Goal: Find specific page/section: Find specific page/section

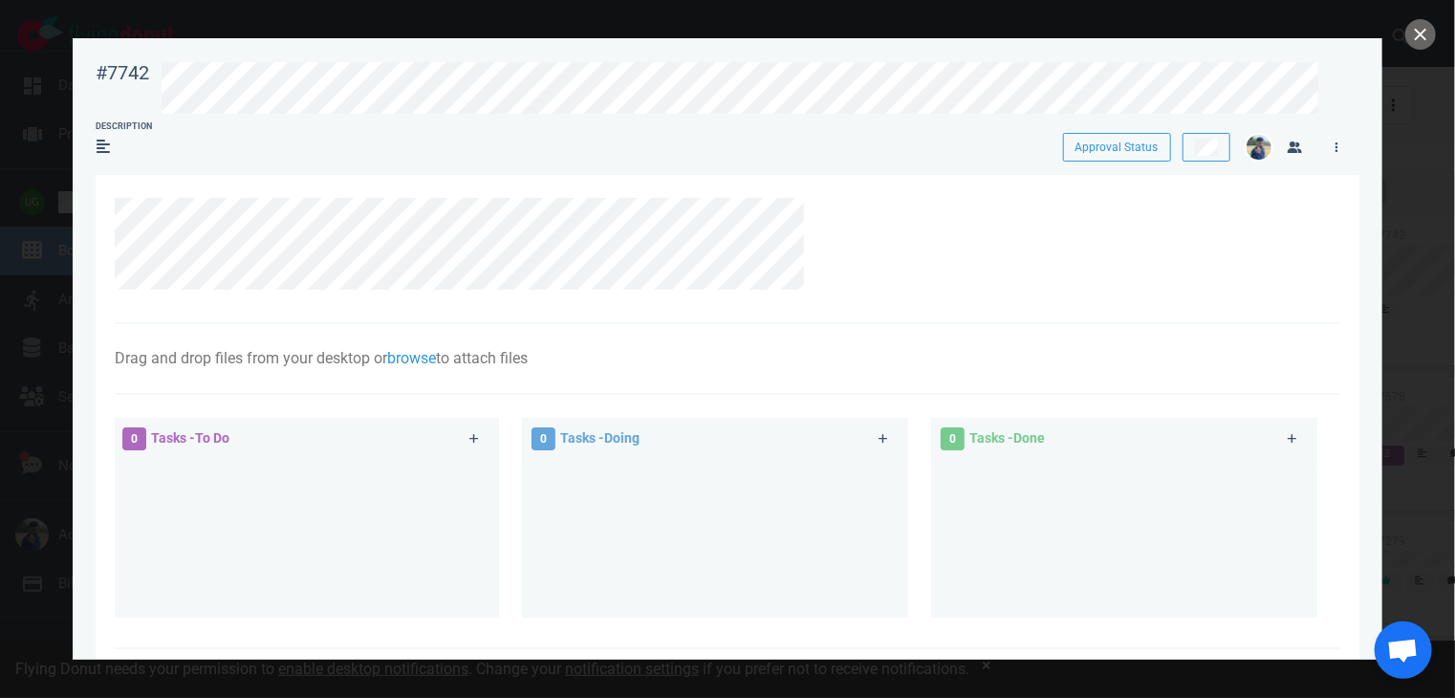
scroll to position [0, 449]
click at [122, 67] on div "#7742" at bounding box center [123, 73] width 54 height 24
copy div "#7742"
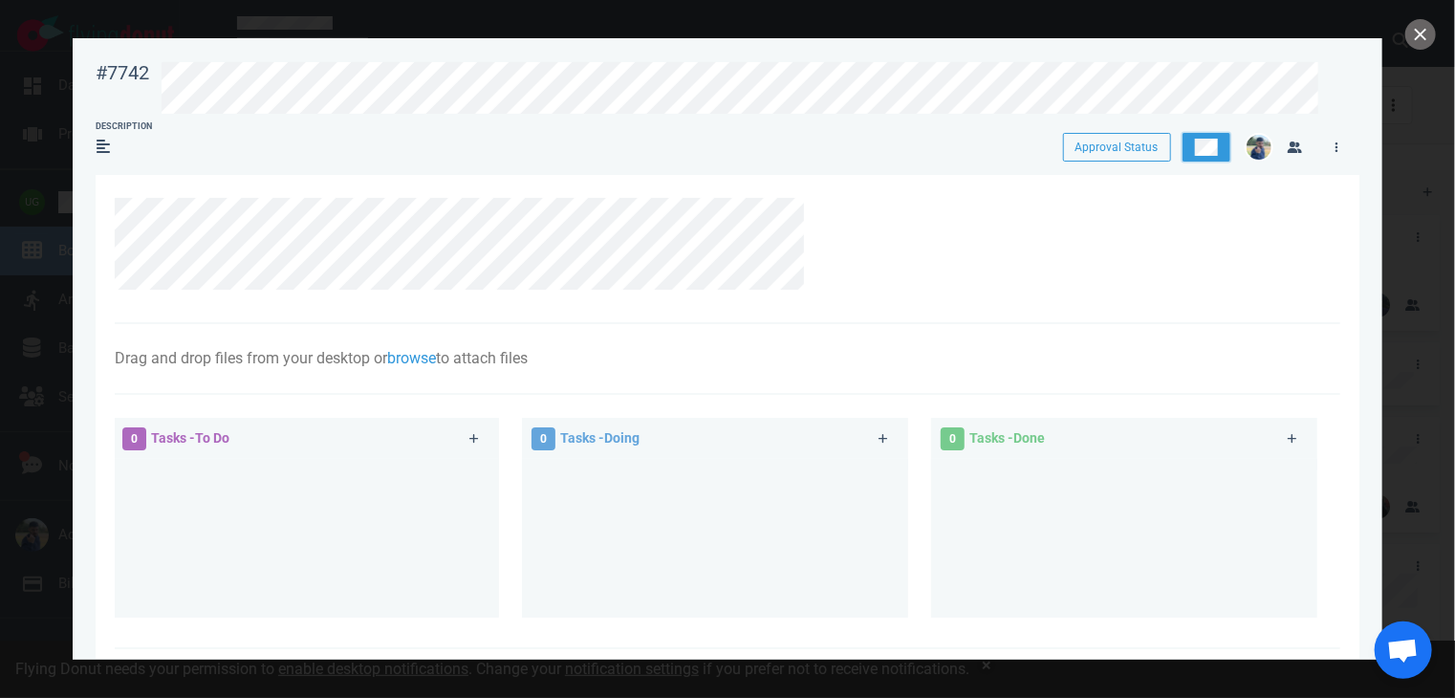
click at [1182, 160] on button at bounding box center [1206, 147] width 48 height 29
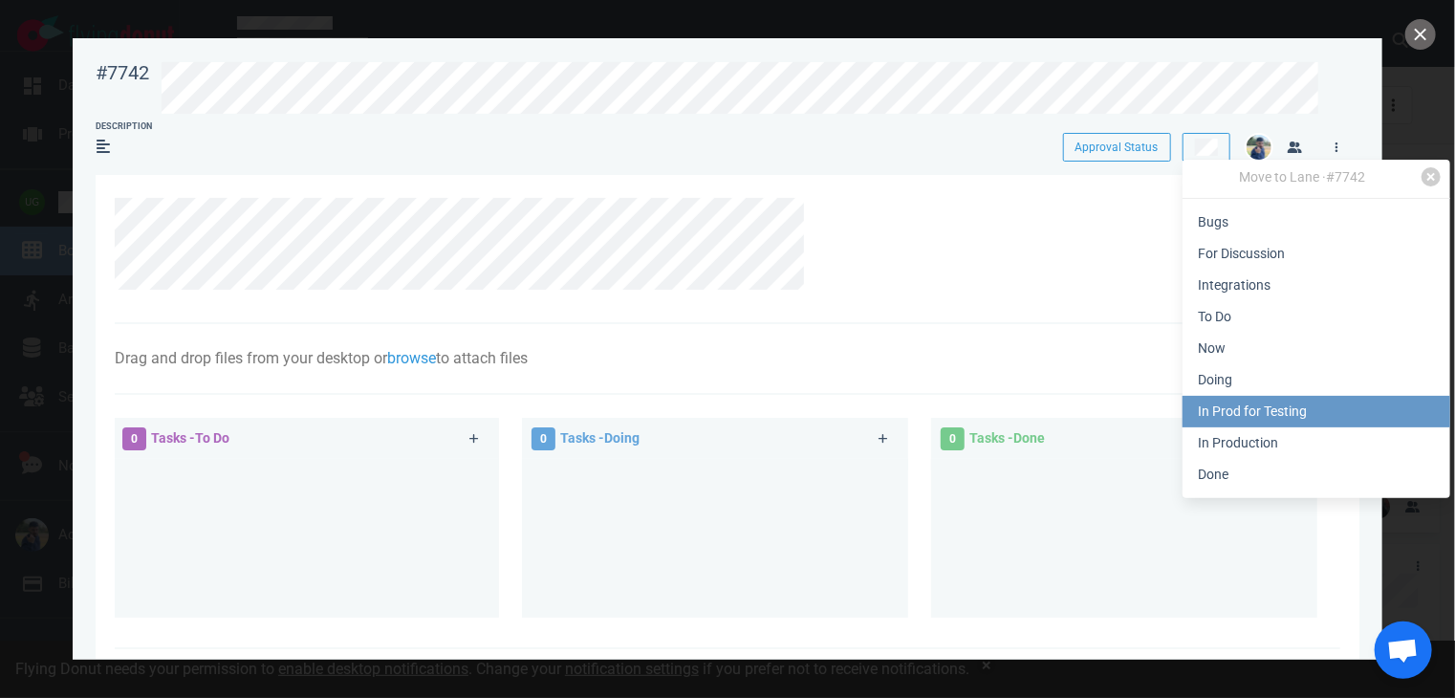
click at [1242, 408] on link "In Prod for Testing" at bounding box center [1316, 412] width 268 height 32
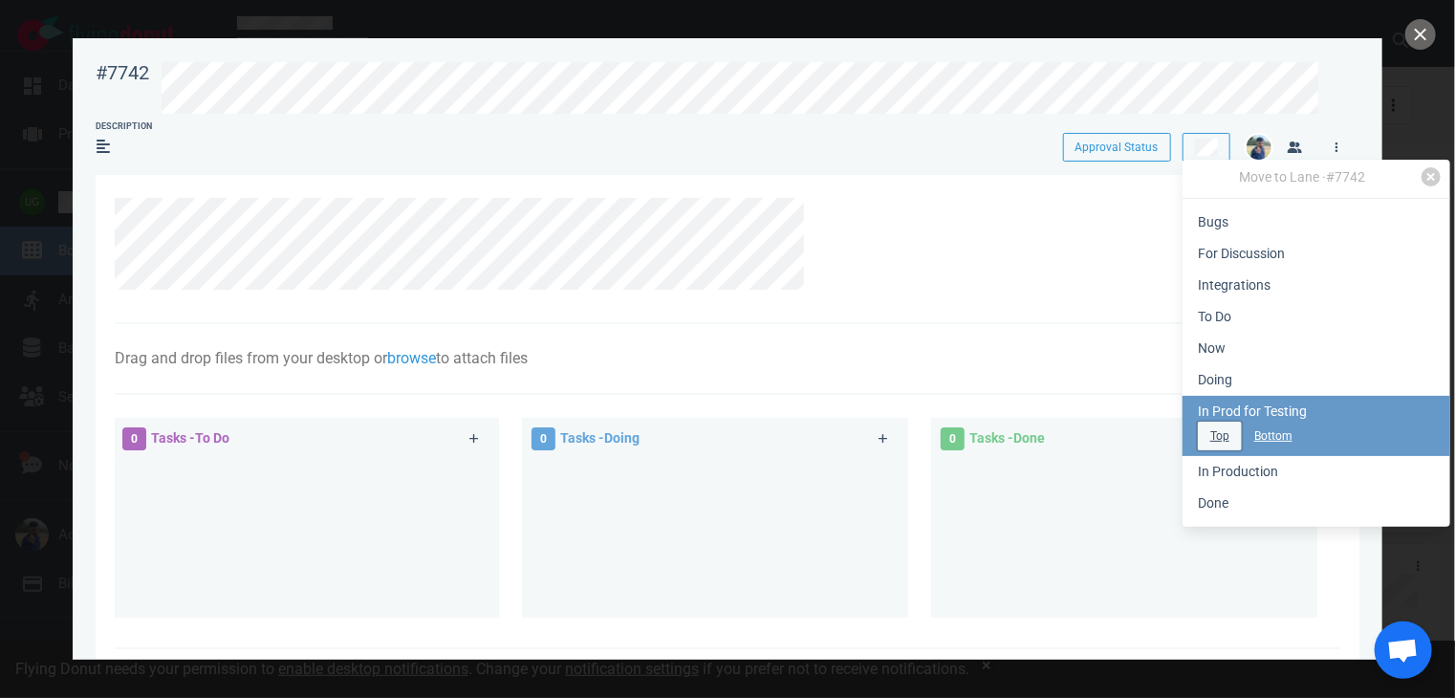
click at [1222, 429] on button "Top" at bounding box center [1220, 435] width 44 height 29
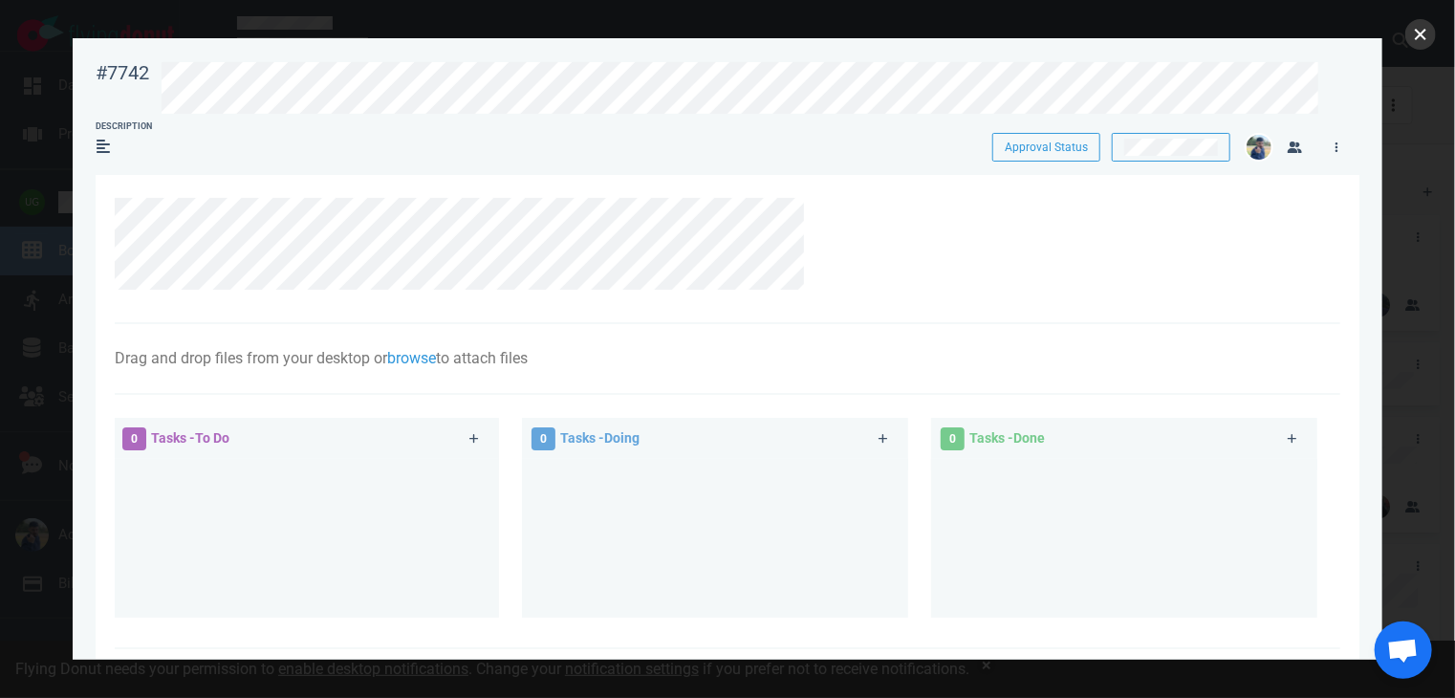
click at [1421, 39] on button "close" at bounding box center [1420, 34] width 31 height 31
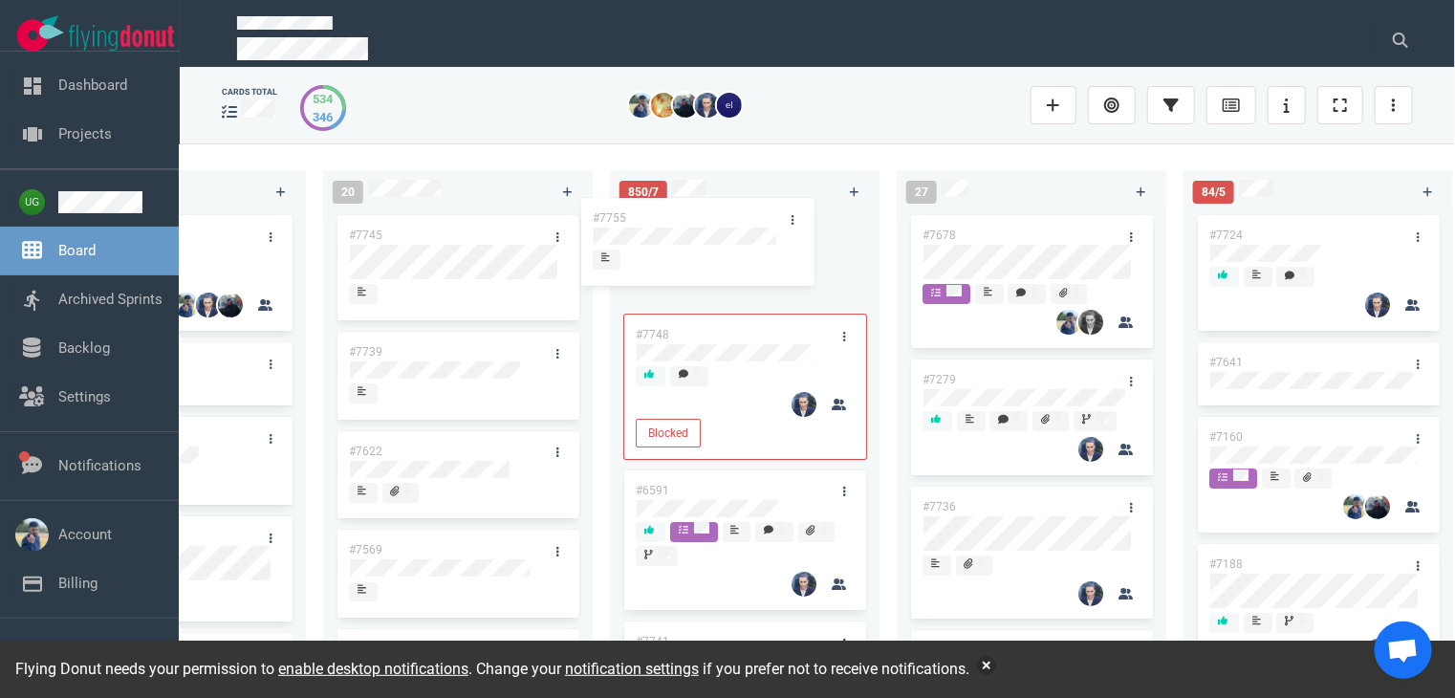
drag, startPoint x: 835, startPoint y: 286, endPoint x: 729, endPoint y: 238, distance: 116.4
click at [766, 254] on div "#7755 #7748 Blocked #6591 #7741 #7738 #7737 #7735 #7734 #7755" at bounding box center [744, 433] width 247 height 445
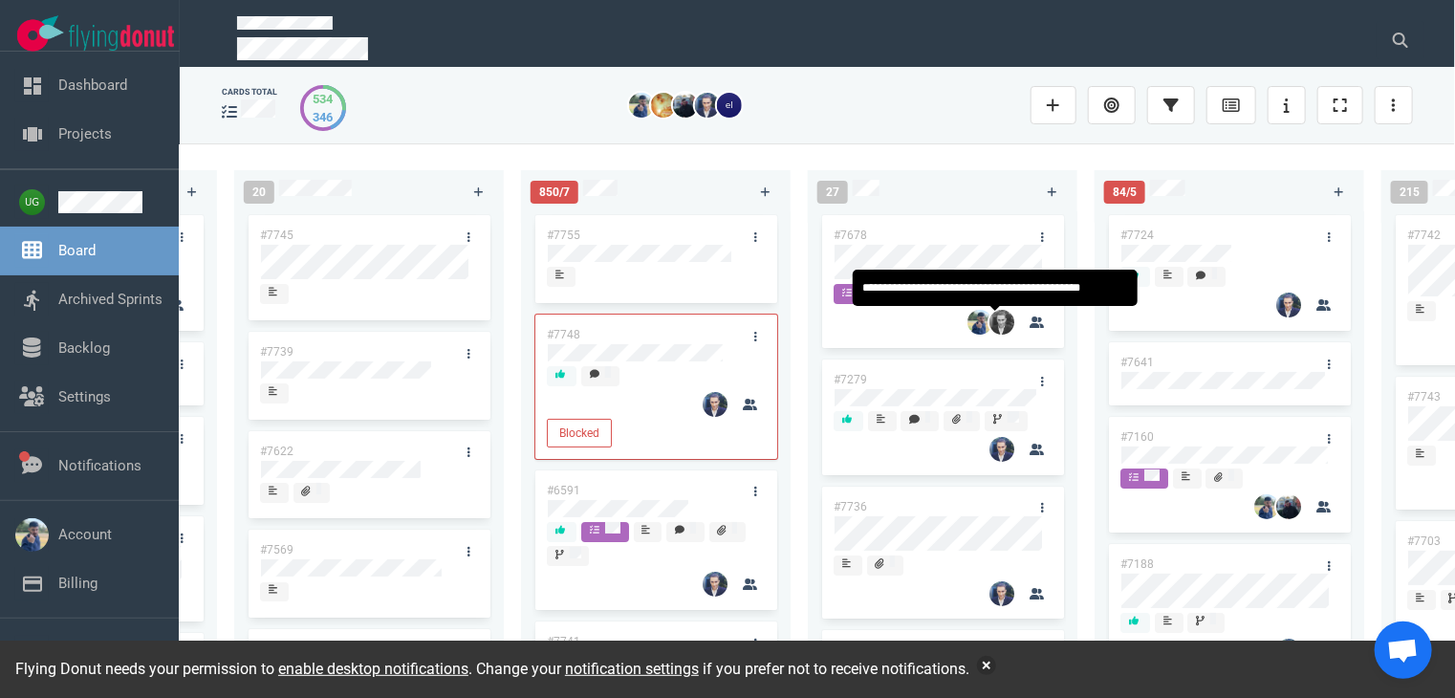
scroll to position [0, 537]
